Goal: Task Accomplishment & Management: Manage account settings

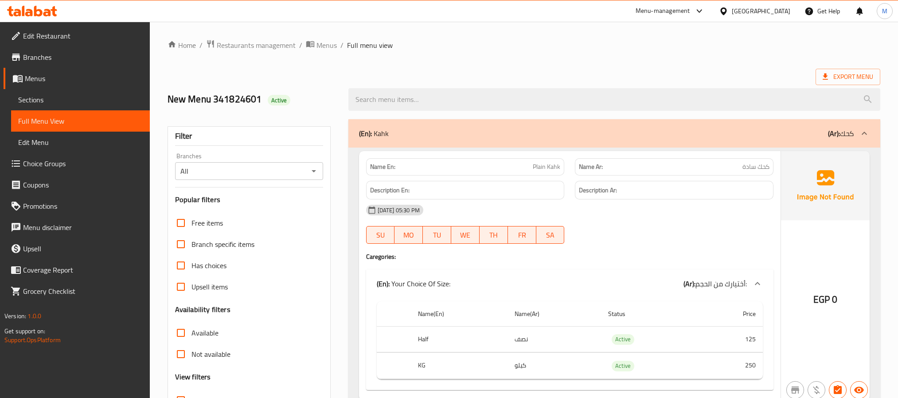
scroll to position [23945, 0]
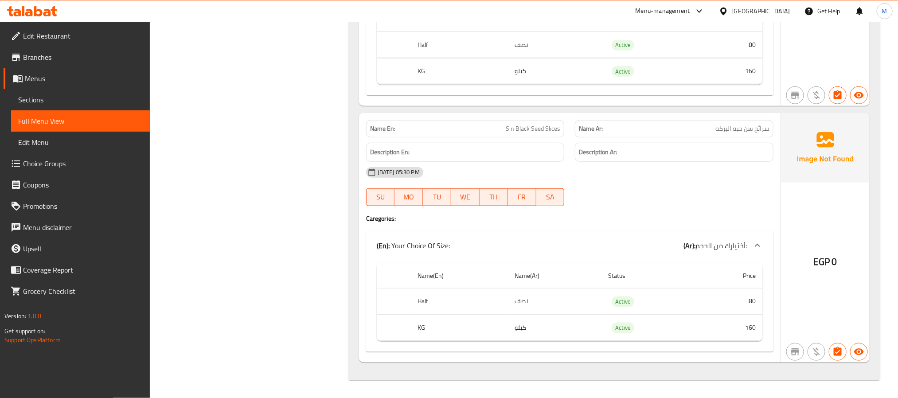
click at [49, 73] on span "Menus" at bounding box center [84, 78] width 118 height 11
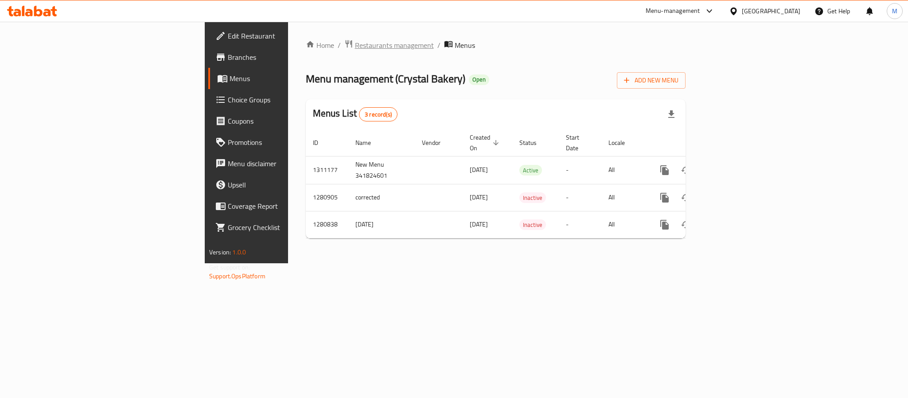
click at [355, 41] on span "Restaurants management" at bounding box center [394, 45] width 79 height 11
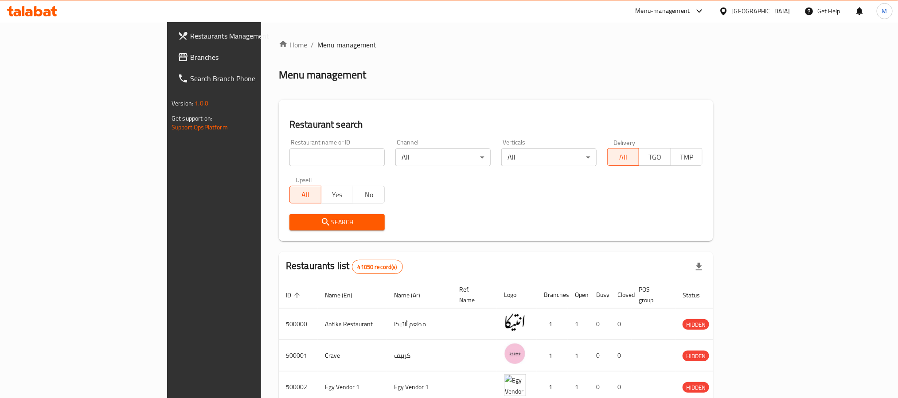
click at [778, 8] on div "[GEOGRAPHIC_DATA]" at bounding box center [760, 11] width 58 height 10
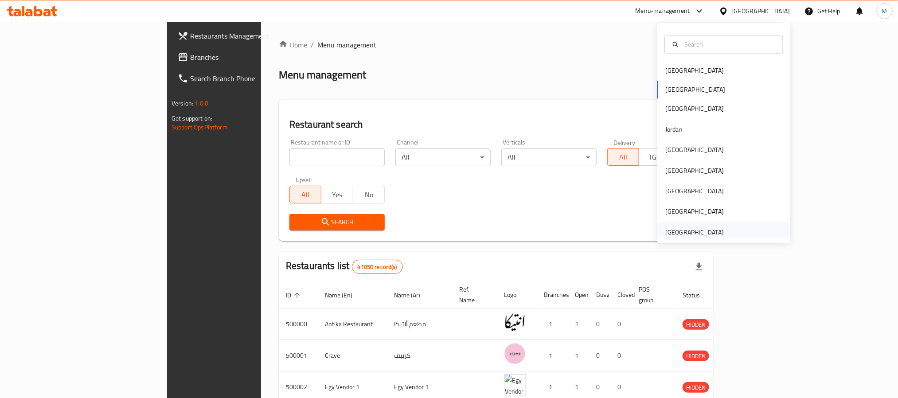
click at [681, 224] on div "[GEOGRAPHIC_DATA]" at bounding box center [694, 232] width 73 height 20
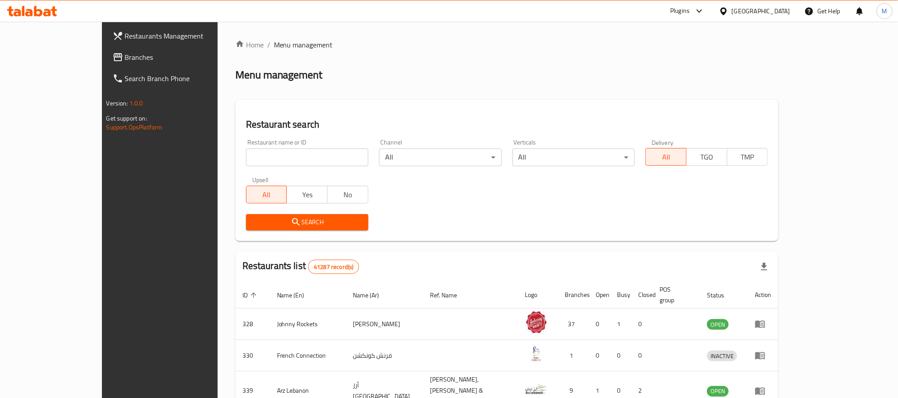
click at [125, 56] on span "Branches" at bounding box center [185, 57] width 120 height 11
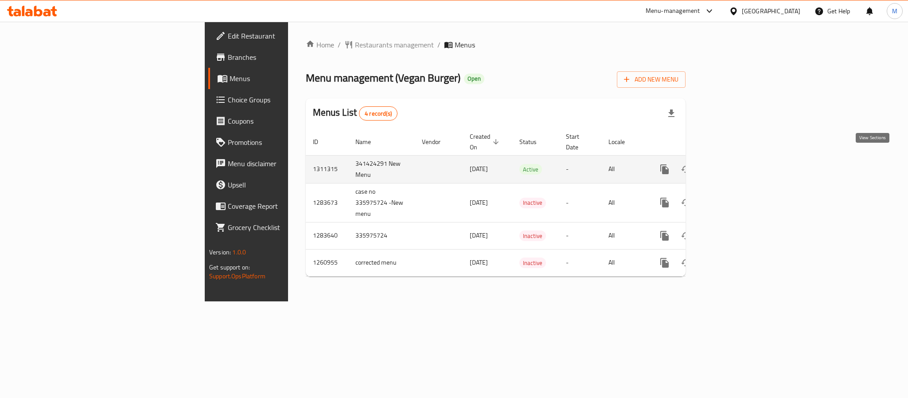
click at [734, 164] on icon "enhanced table" at bounding box center [728, 169] width 11 height 11
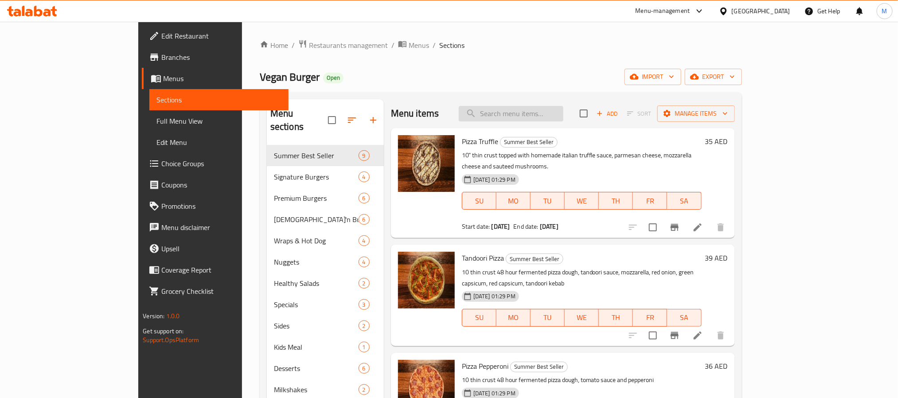
click at [544, 108] on input "search" at bounding box center [511, 114] width 105 height 16
paste input "Crispy Beet Burger"
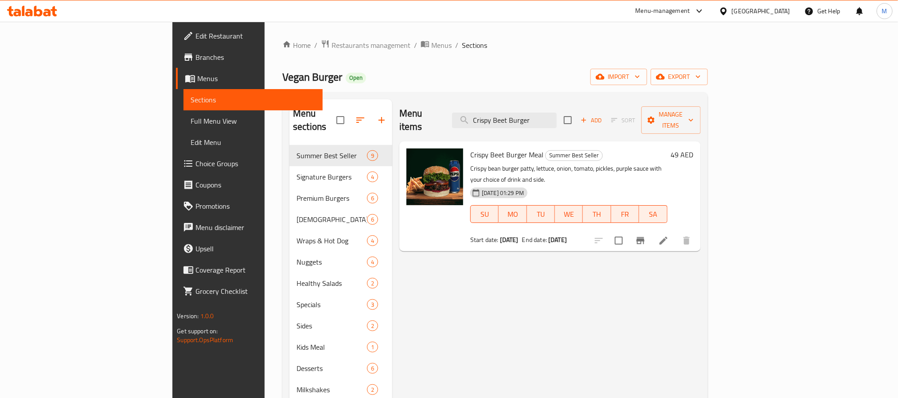
type input "Crispy Beet Burger"
click at [191, 126] on span "Full Menu View" at bounding box center [253, 121] width 125 height 11
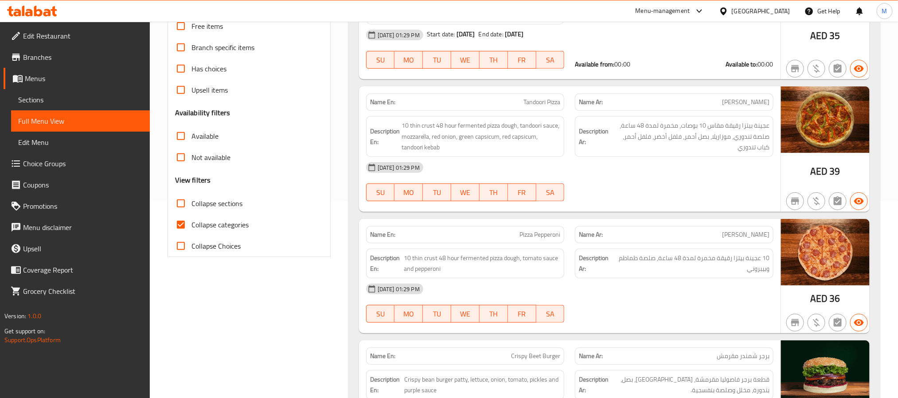
scroll to position [266, 0]
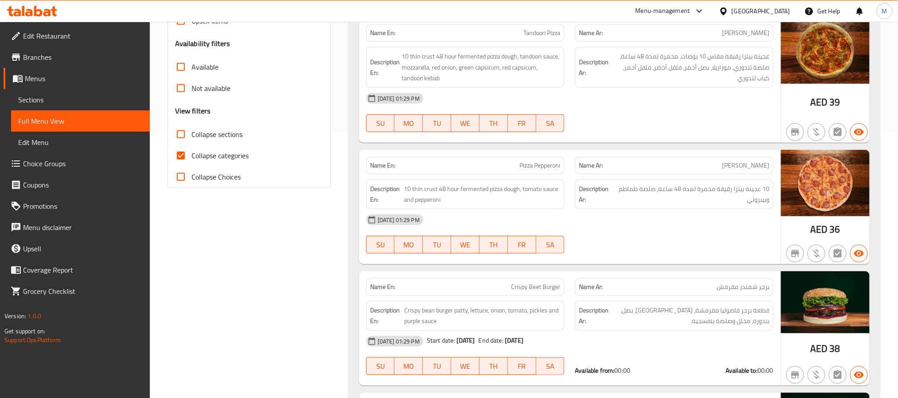
click at [77, 162] on span "Choice Groups" at bounding box center [83, 163] width 120 height 11
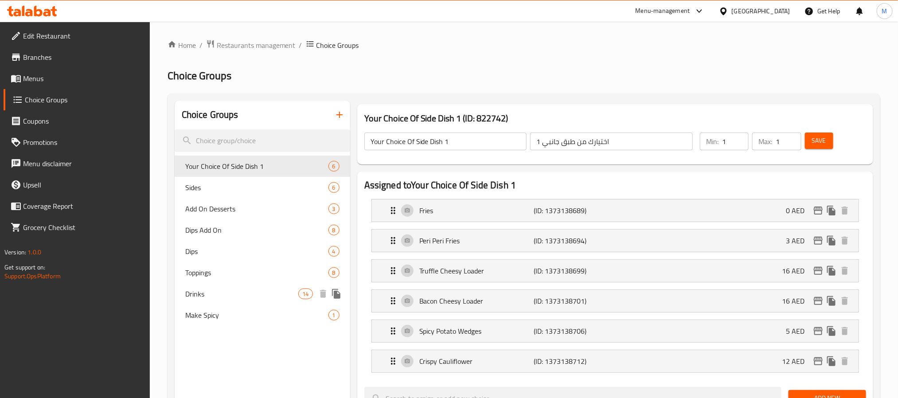
click at [217, 291] on span "Drinks" at bounding box center [241, 293] width 113 height 11
type input "Drinks"
type input "مشروبات 1"
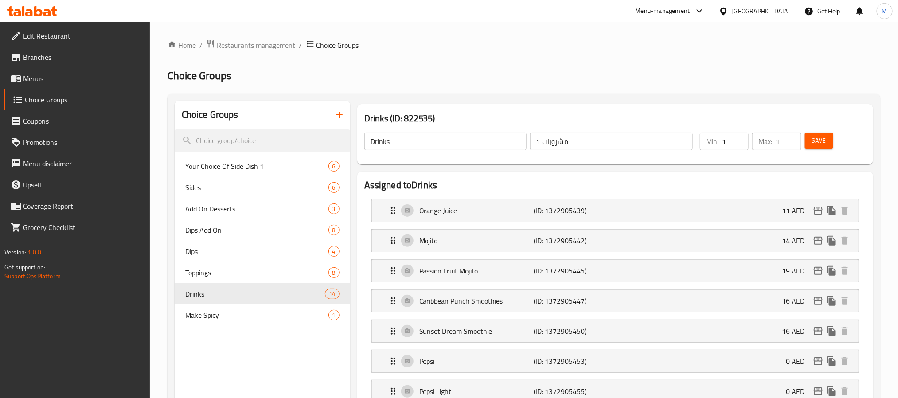
click at [60, 80] on span "Menus" at bounding box center [83, 78] width 120 height 11
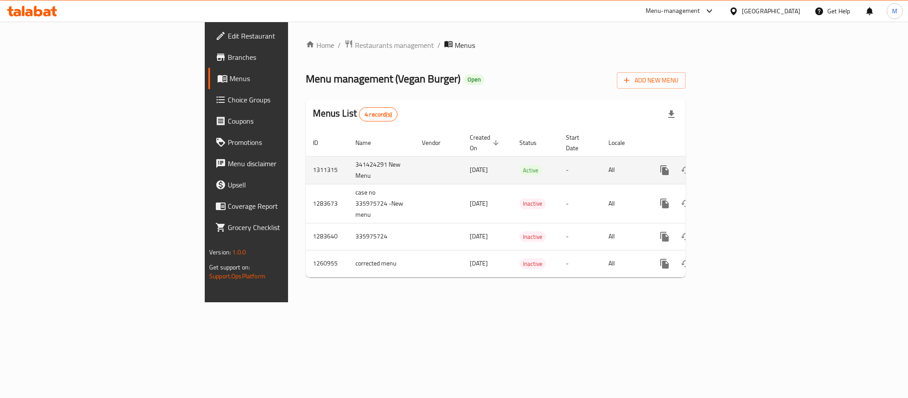
click at [746, 158] on td "enhanced table" at bounding box center [696, 170] width 99 height 28
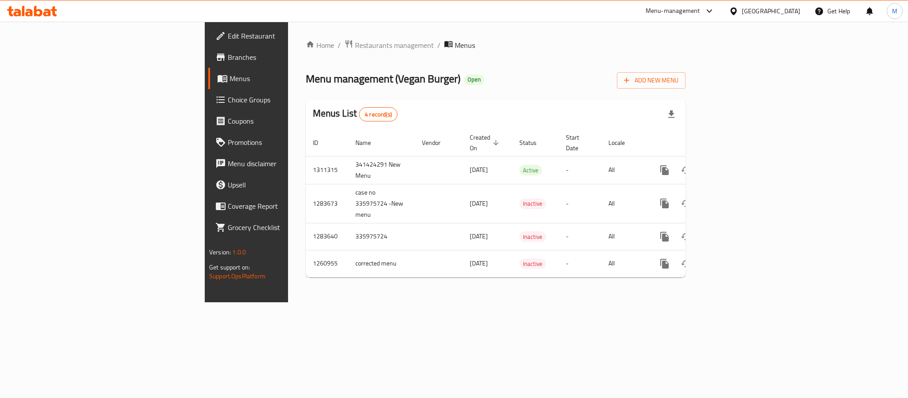
click at [739, 160] on link "enhanced table" at bounding box center [728, 170] width 21 height 21
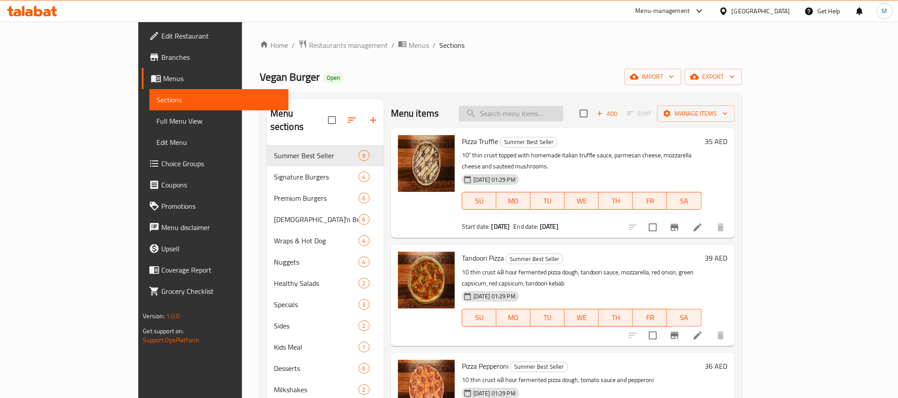
click at [552, 117] on input "search" at bounding box center [511, 114] width 105 height 16
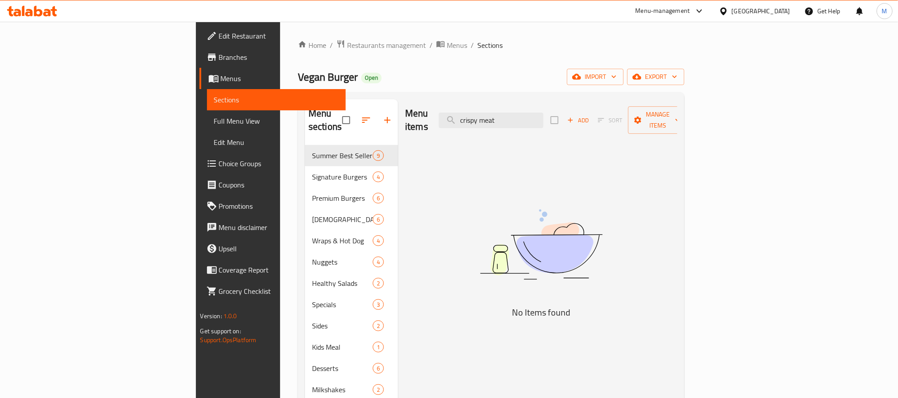
drag, startPoint x: 574, startPoint y: 117, endPoint x: 409, endPoint y: 96, distance: 166.2
click at [409, 96] on div "Menu sections Summer Best Seller 9 Signature Burgers 4 Premium Burgers 6 Chick'…" at bounding box center [491, 298] width 386 height 412
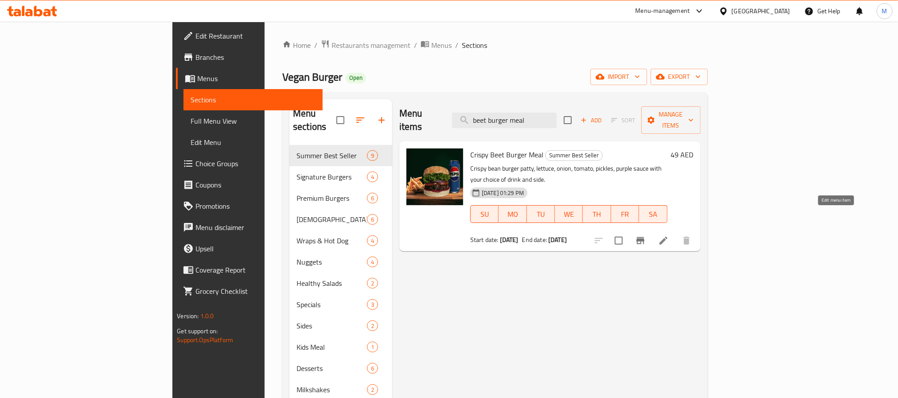
type input "beet burger meal"
click at [676, 233] on li at bounding box center [663, 241] width 25 height 16
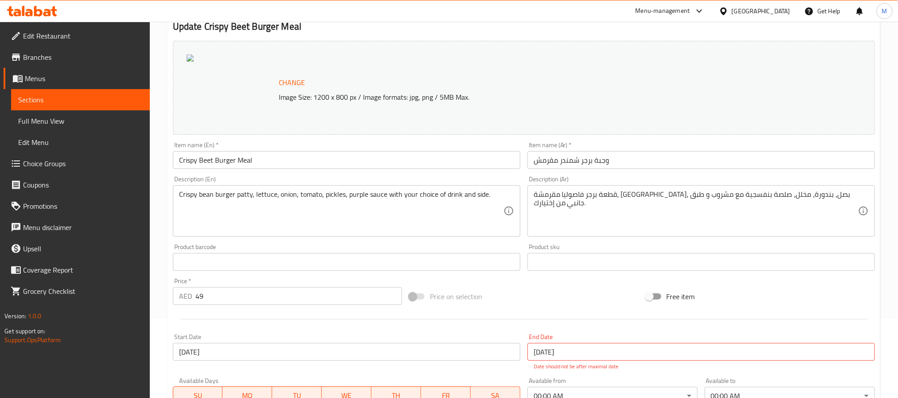
scroll to position [250, 0]
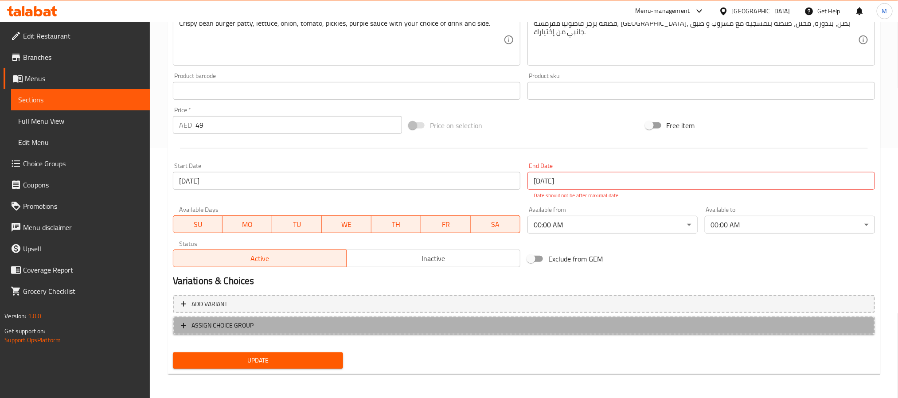
click at [245, 330] on span "ASSIGN CHOICE GROUP" at bounding box center [222, 325] width 62 height 11
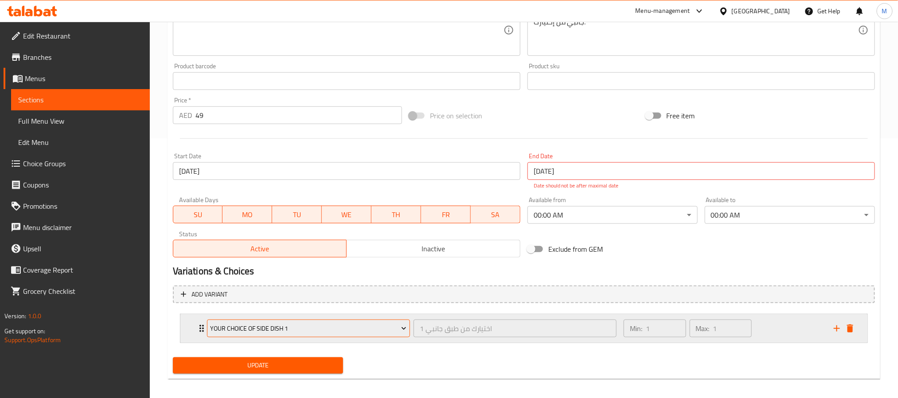
scroll to position [266, 0]
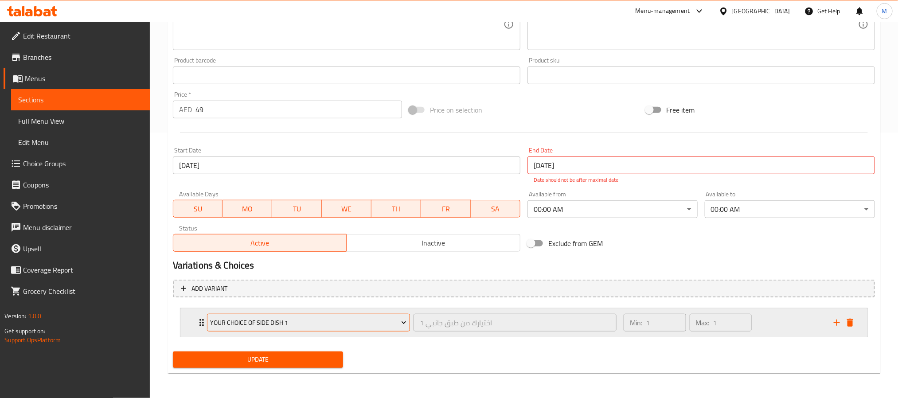
click at [288, 323] on span "Your Choice Of Side Dish 1" at bounding box center [308, 322] width 196 height 11
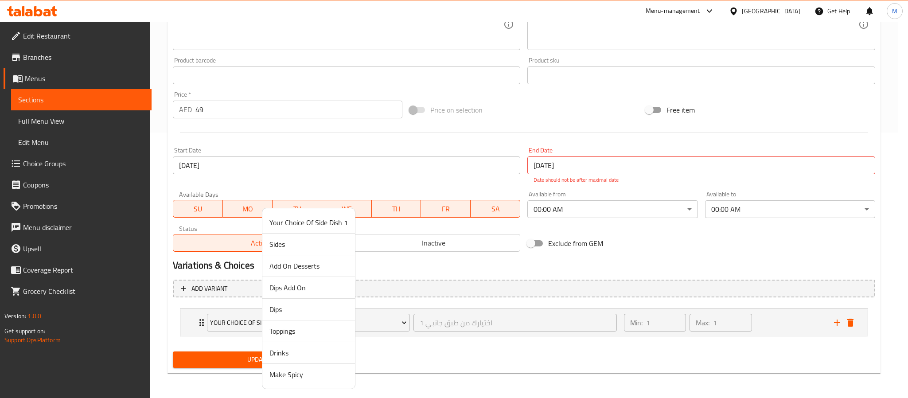
click at [291, 242] on span "Sides" at bounding box center [308, 244] width 78 height 11
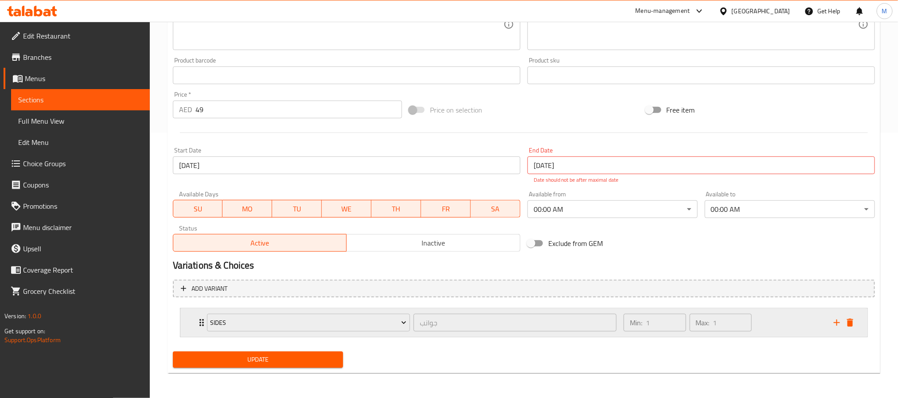
click at [183, 320] on div "Sides جوانب ​ Min: 1 ​ Max: 1 ​" at bounding box center [523, 322] width 687 height 28
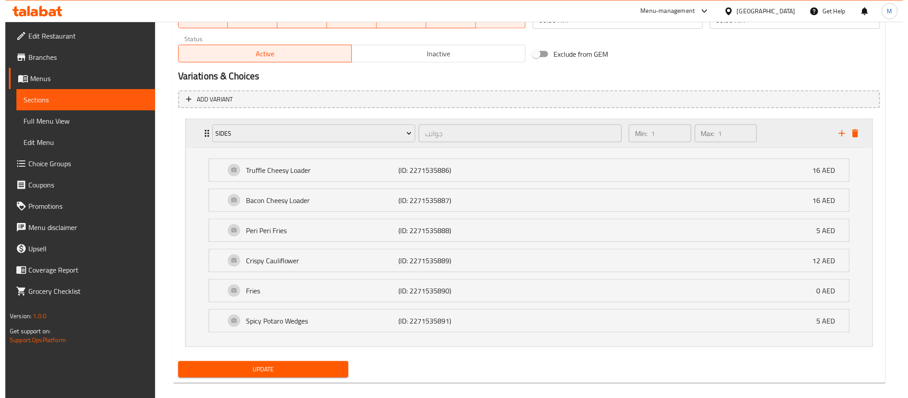
scroll to position [467, 0]
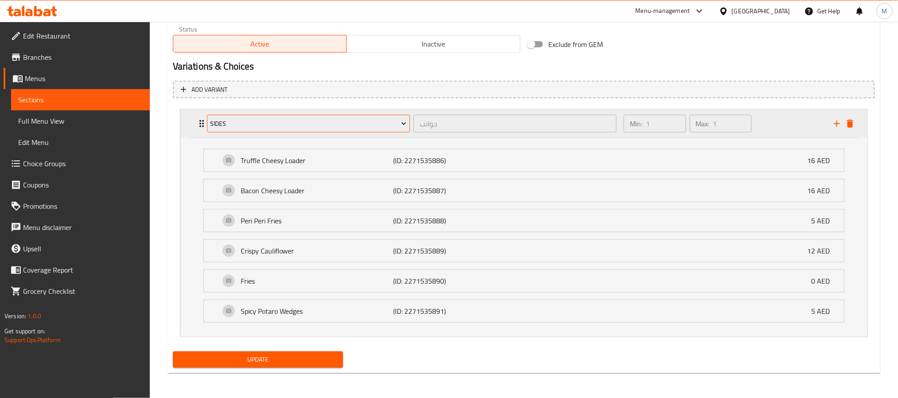
click at [293, 121] on span "Sides" at bounding box center [308, 123] width 196 height 11
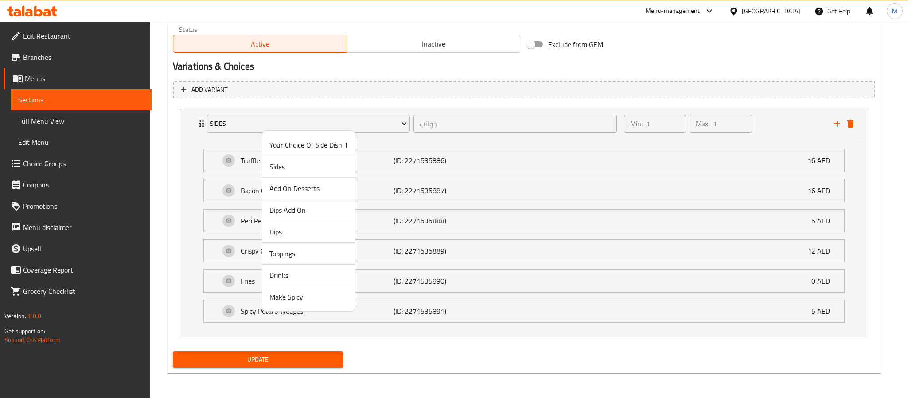
click at [304, 146] on span "Your Choice Of Side Dish 1" at bounding box center [308, 145] width 78 height 11
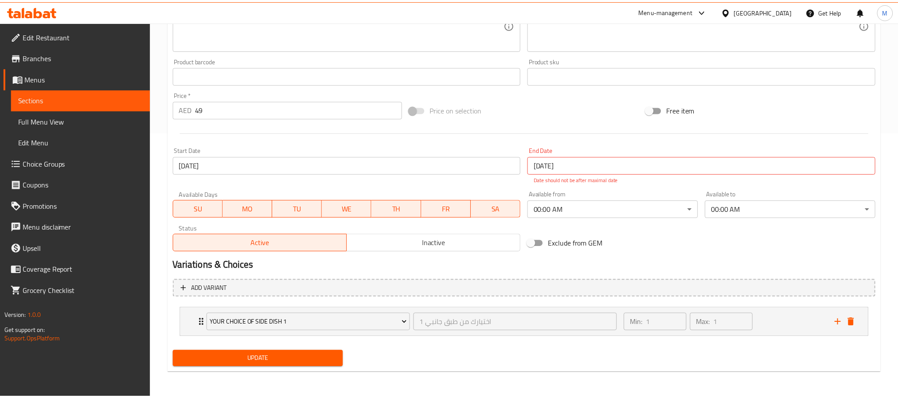
scroll to position [266, 0]
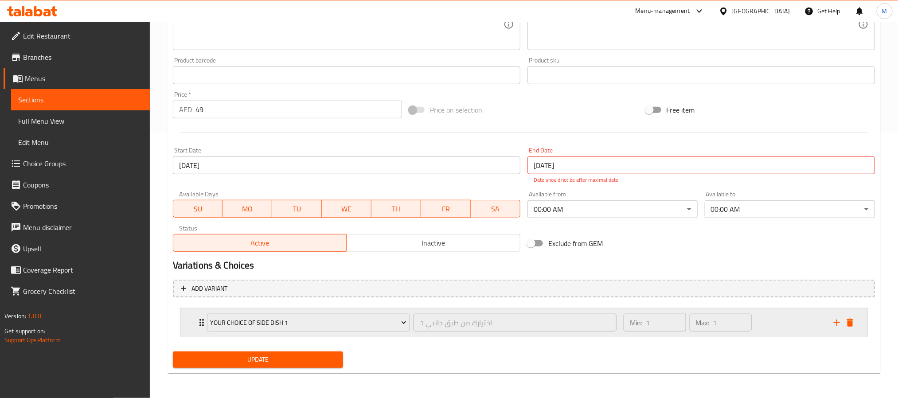
click at [183, 327] on div "Your Choice Of Side Dish 1 اختيارك من طبق جانبي 1 ​ Min: 1 ​ Max: 1 ​" at bounding box center [523, 322] width 687 height 28
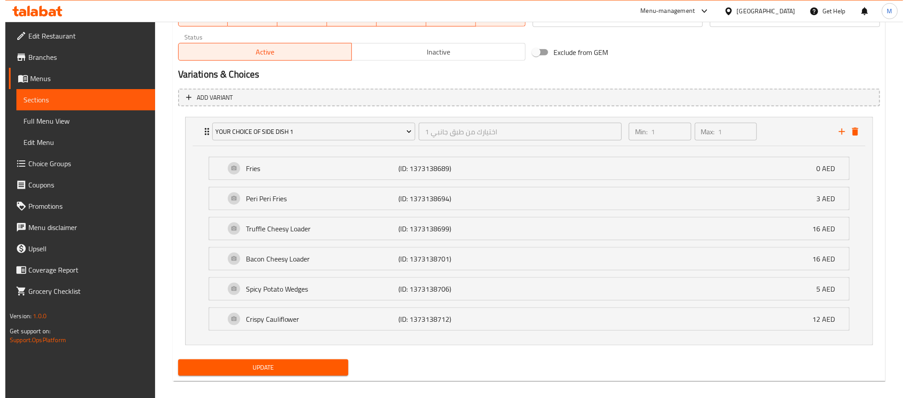
scroll to position [467, 0]
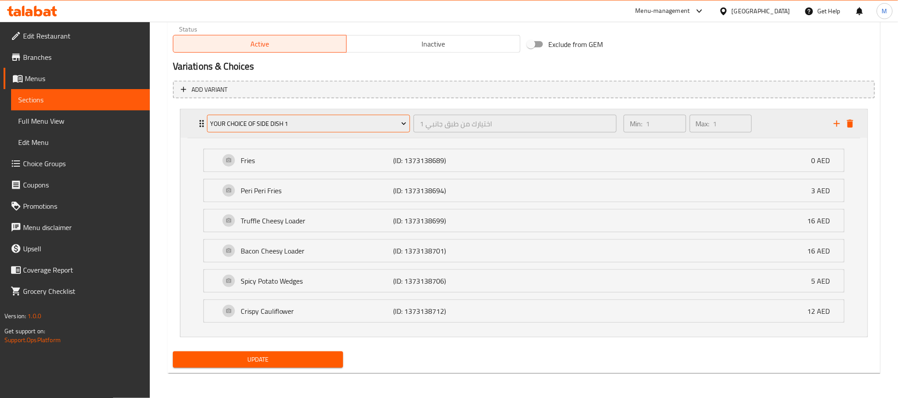
click at [259, 122] on span "Your Choice Of Side Dish 1" at bounding box center [308, 123] width 196 height 11
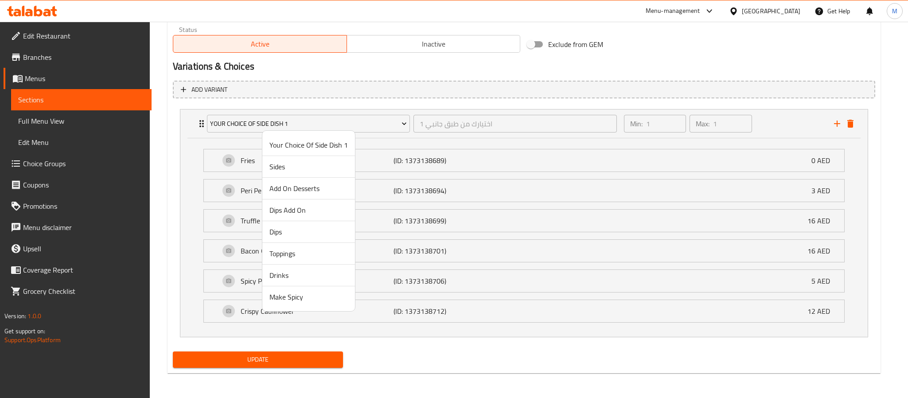
drag, startPoint x: 290, startPoint y: 278, endPoint x: 261, endPoint y: 207, distance: 76.1
click at [290, 278] on span "Drinks" at bounding box center [308, 275] width 78 height 11
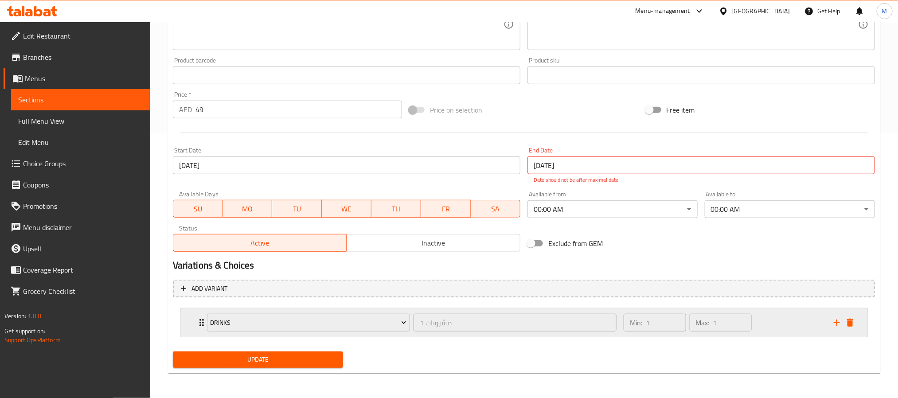
click at [190, 327] on div "Drinks مشروبات 1 ​ Min: 1 ​ Max: 1 ​" at bounding box center [523, 322] width 687 height 28
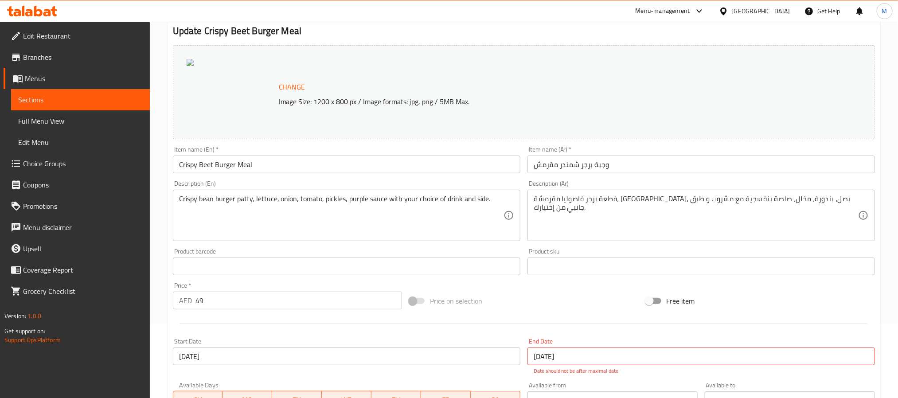
scroll to position [0, 0]
